Goal: Task Accomplishment & Management: Use online tool/utility

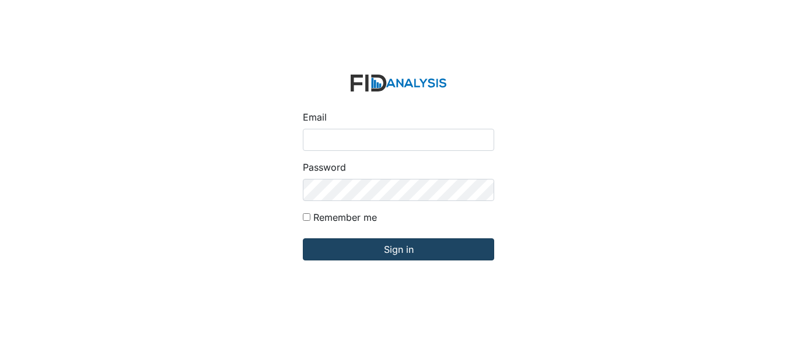
type input "[EMAIL_ADDRESS][PERSON_NAME][DOMAIN_NAME]"
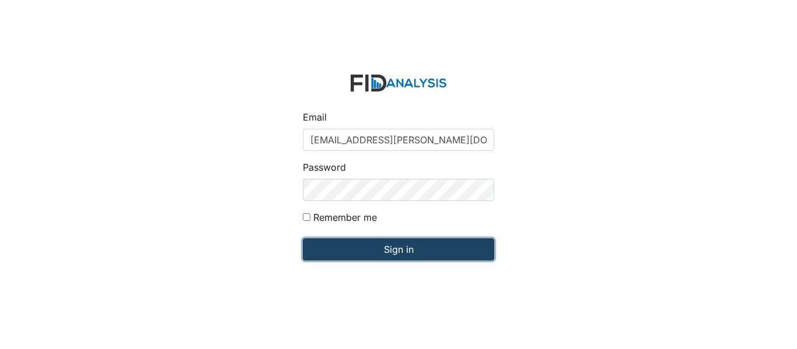
click at [399, 246] on input "Sign in" at bounding box center [398, 250] width 191 height 22
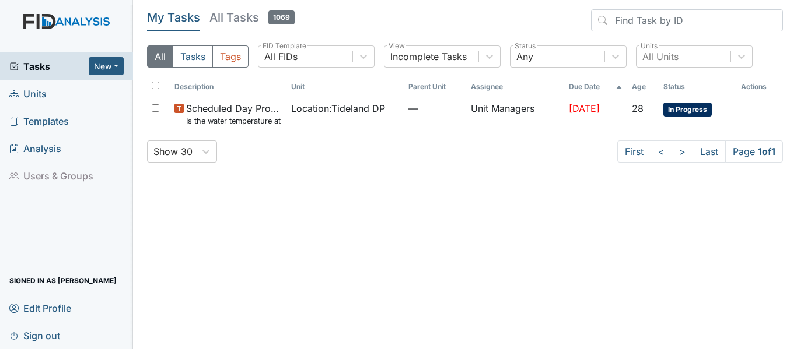
click at [65, 98] on link "Units" at bounding box center [66, 93] width 133 height 27
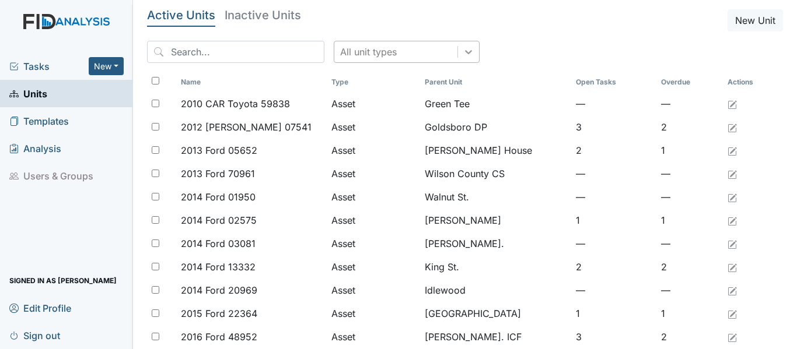
click at [463, 50] on icon at bounding box center [469, 52] width 12 height 12
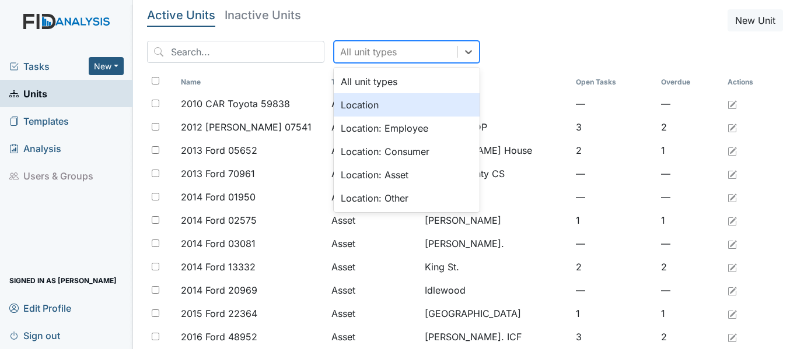
click at [401, 102] on div "Location" at bounding box center [407, 104] width 146 height 23
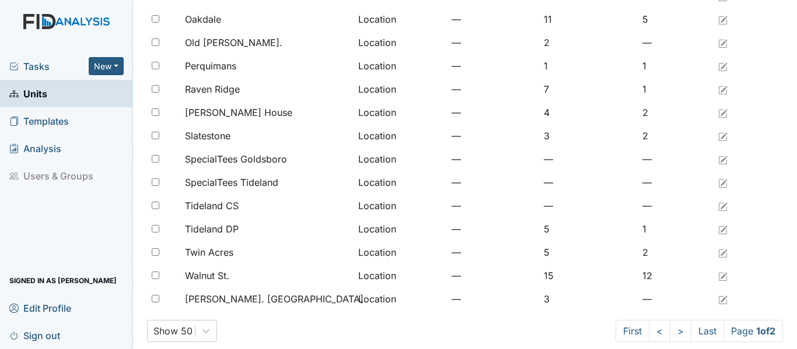
scroll to position [960, 0]
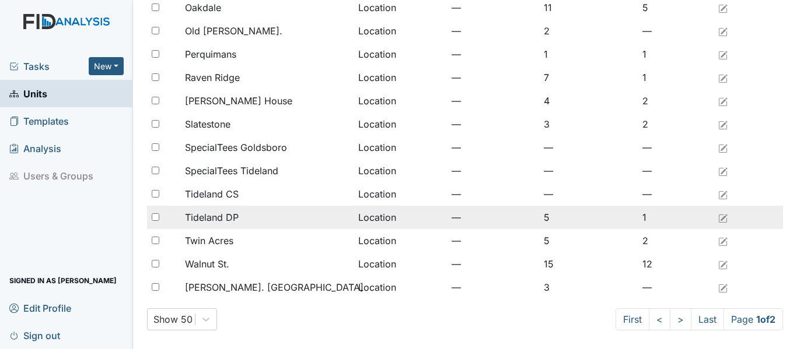
click at [244, 215] on div "Tideland DP" at bounding box center [267, 218] width 164 height 14
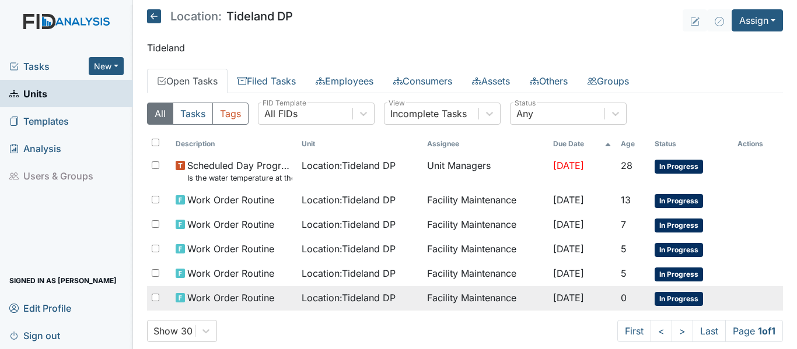
click at [349, 295] on span "Location : Tideland DP" at bounding box center [349, 298] width 94 height 14
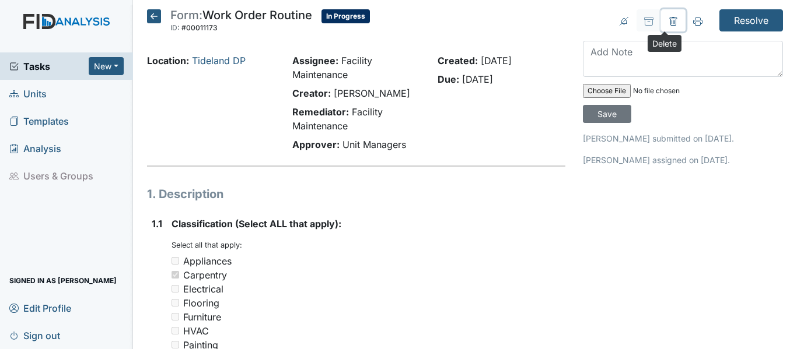
click at [669, 18] on icon at bounding box center [673, 21] width 9 height 9
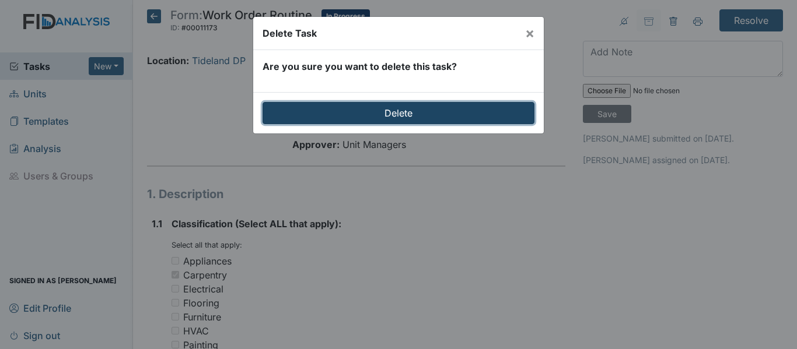
click at [373, 113] on input "Delete" at bounding box center [399, 113] width 272 height 22
